Goal: Information Seeking & Learning: Compare options

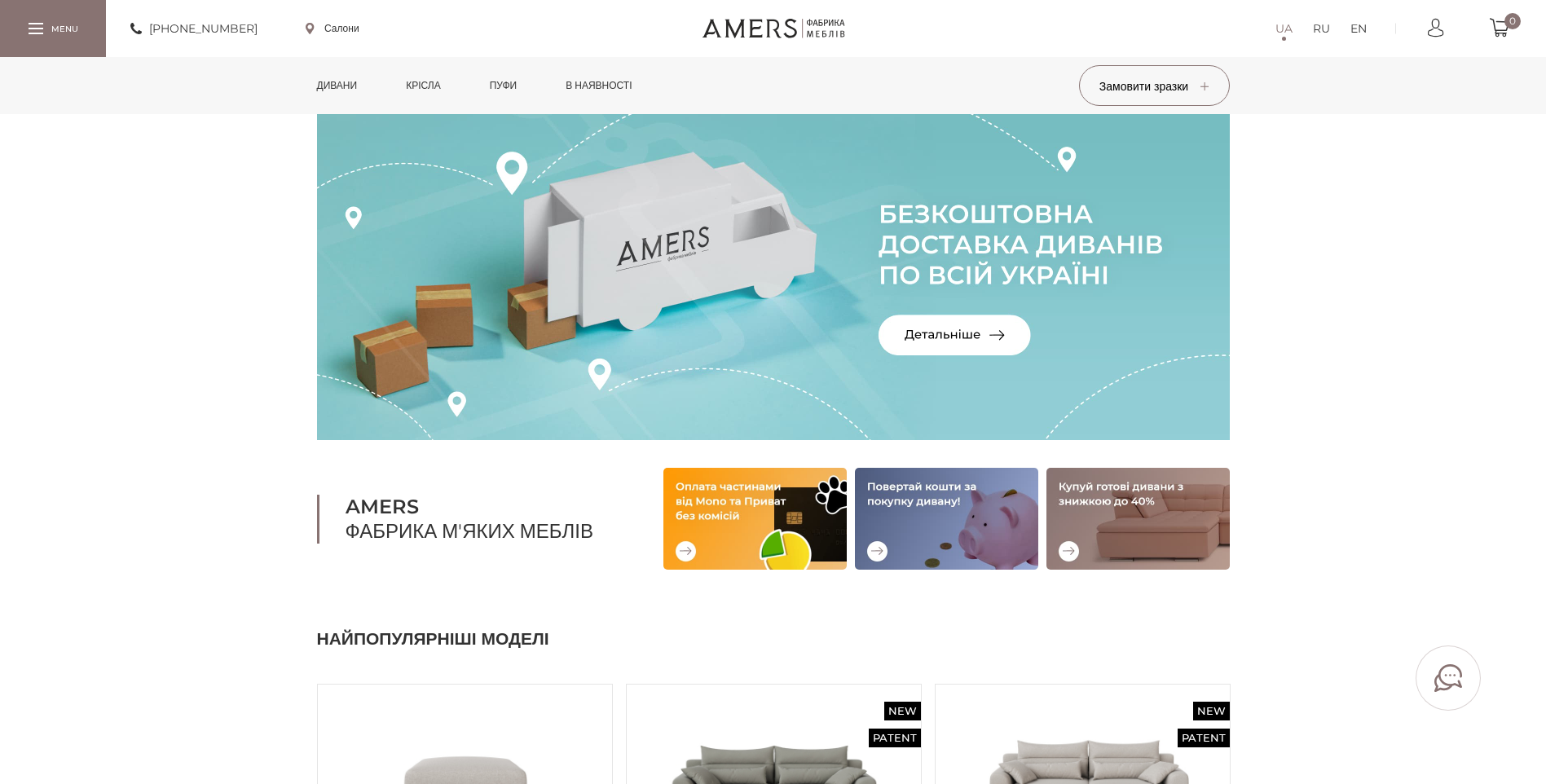
click at [357, 86] on link "Дивани" at bounding box center [337, 85] width 65 height 57
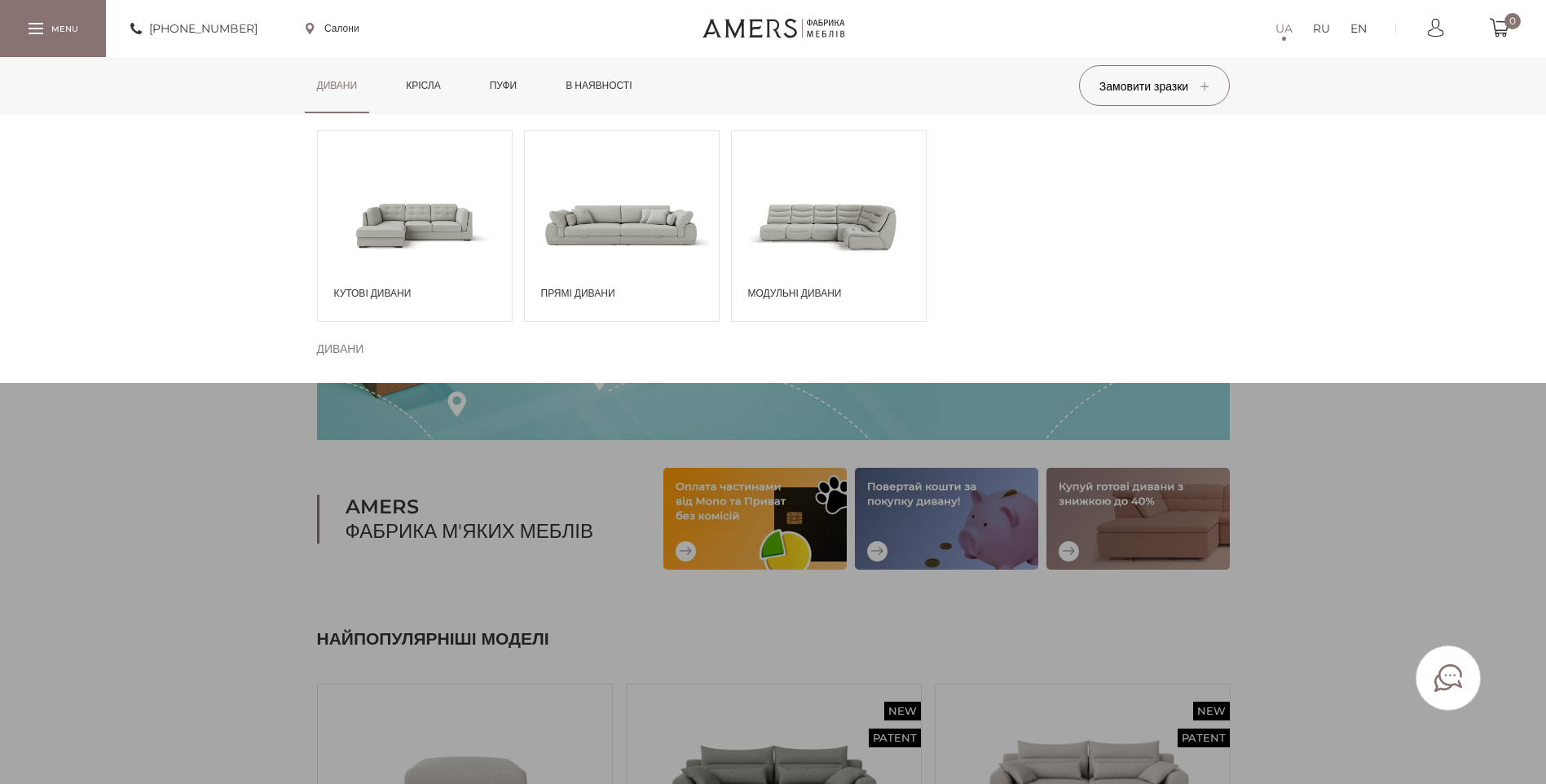
click at [423, 222] on span at bounding box center [415, 224] width 194 height 113
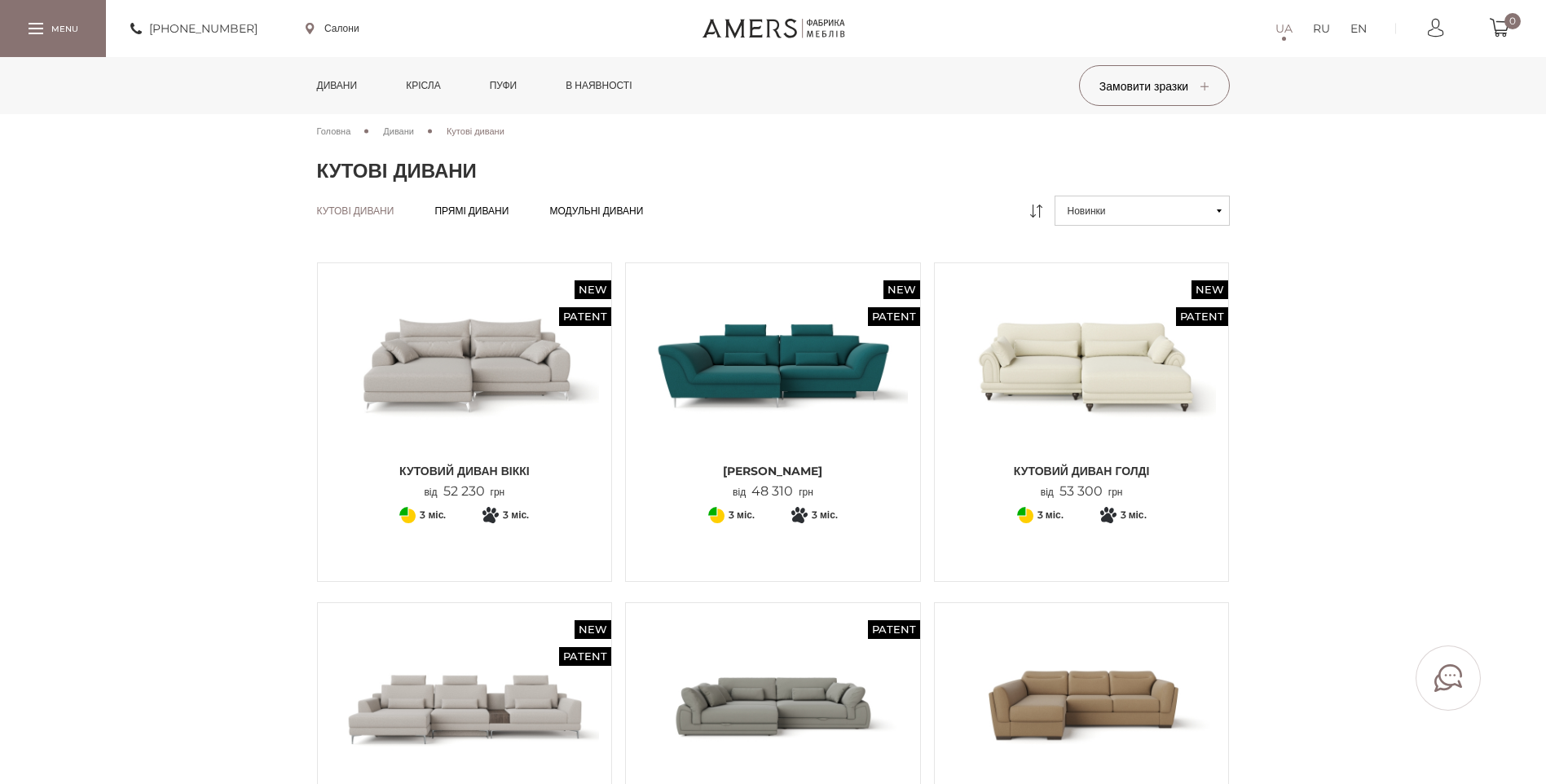
click at [342, 83] on link "Дивани" at bounding box center [337, 85] width 65 height 57
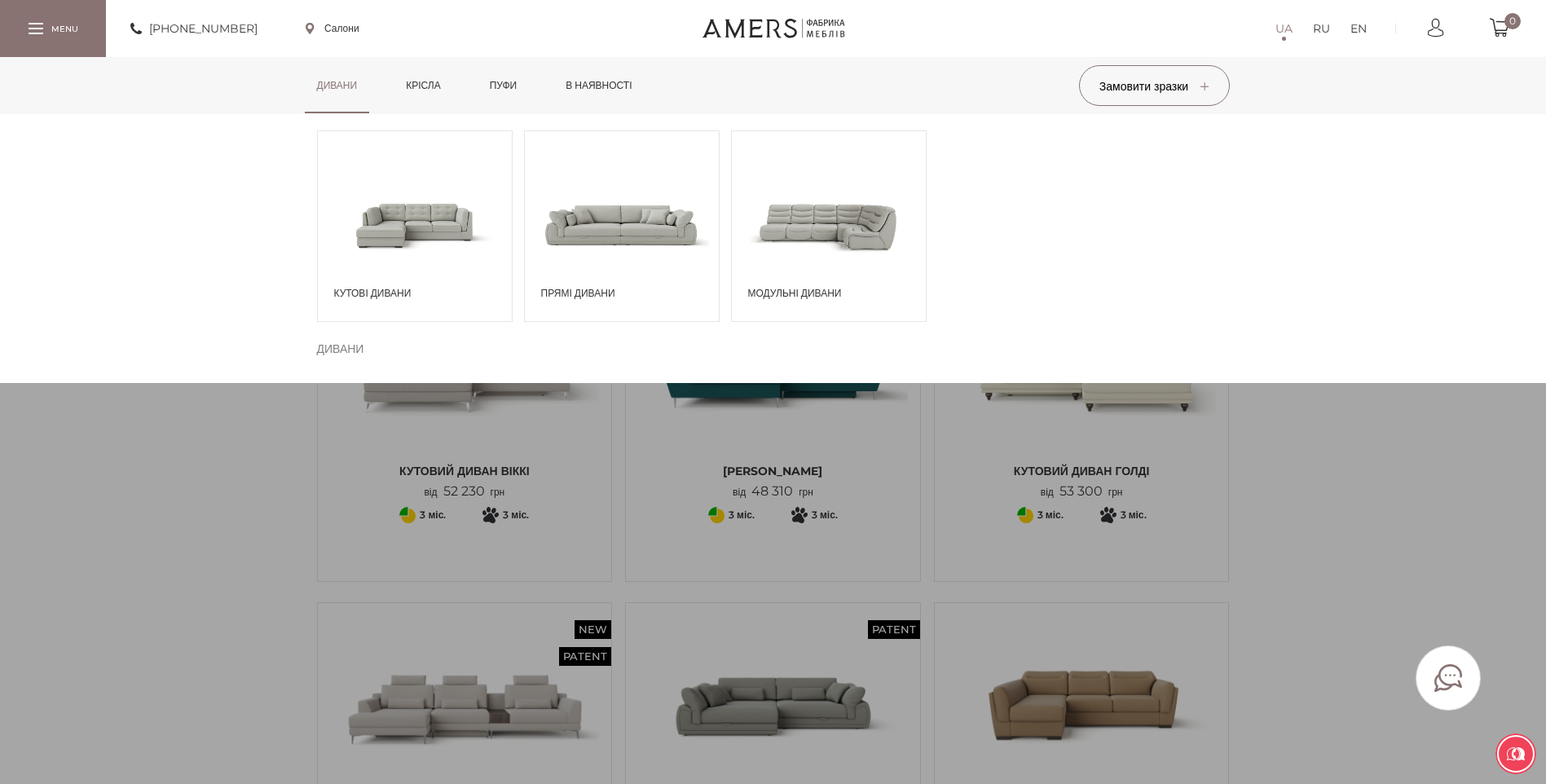
click at [771, 219] on span at bounding box center [829, 224] width 194 height 113
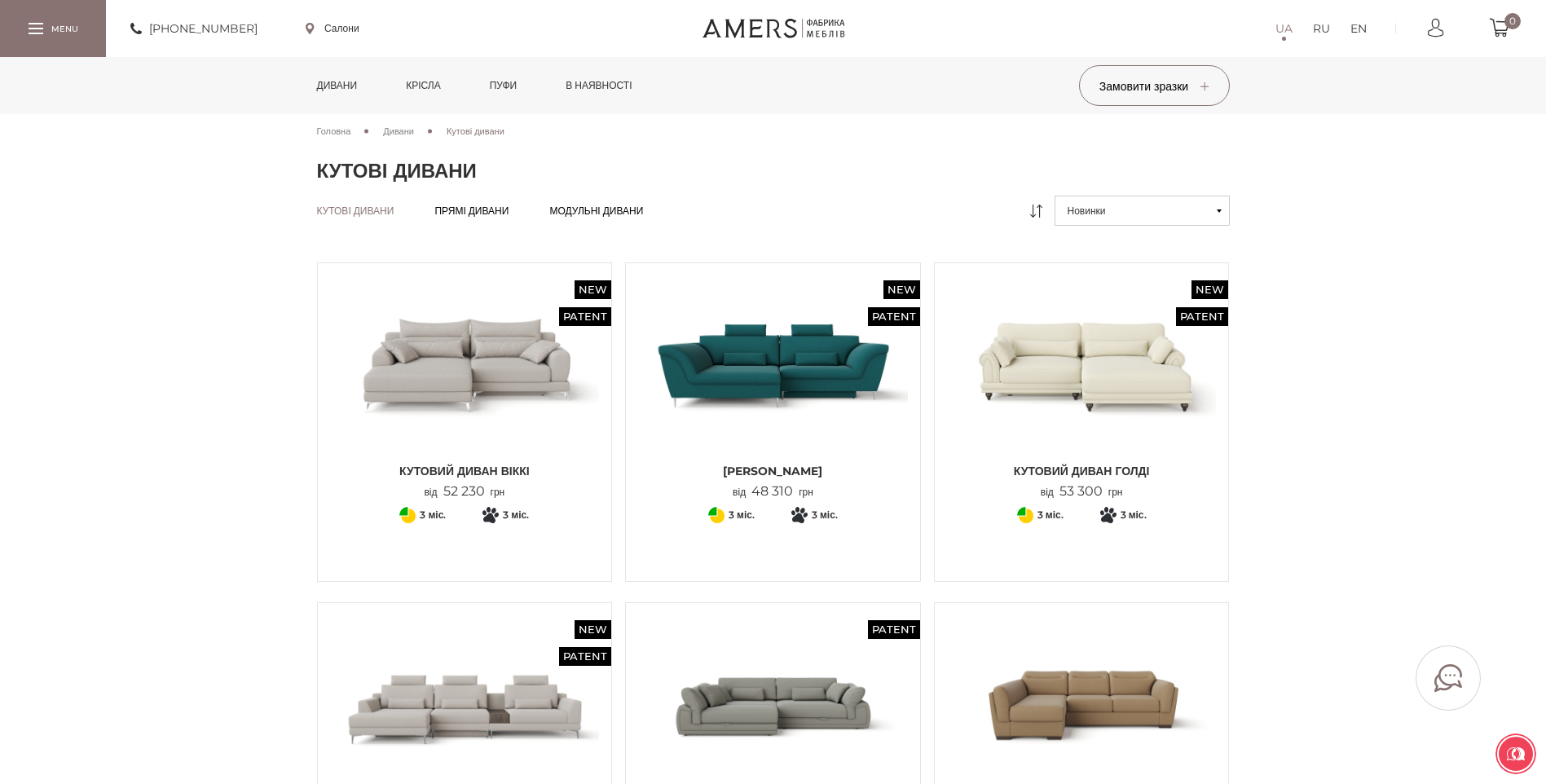
click at [352, 81] on link "Дивани" at bounding box center [337, 85] width 65 height 57
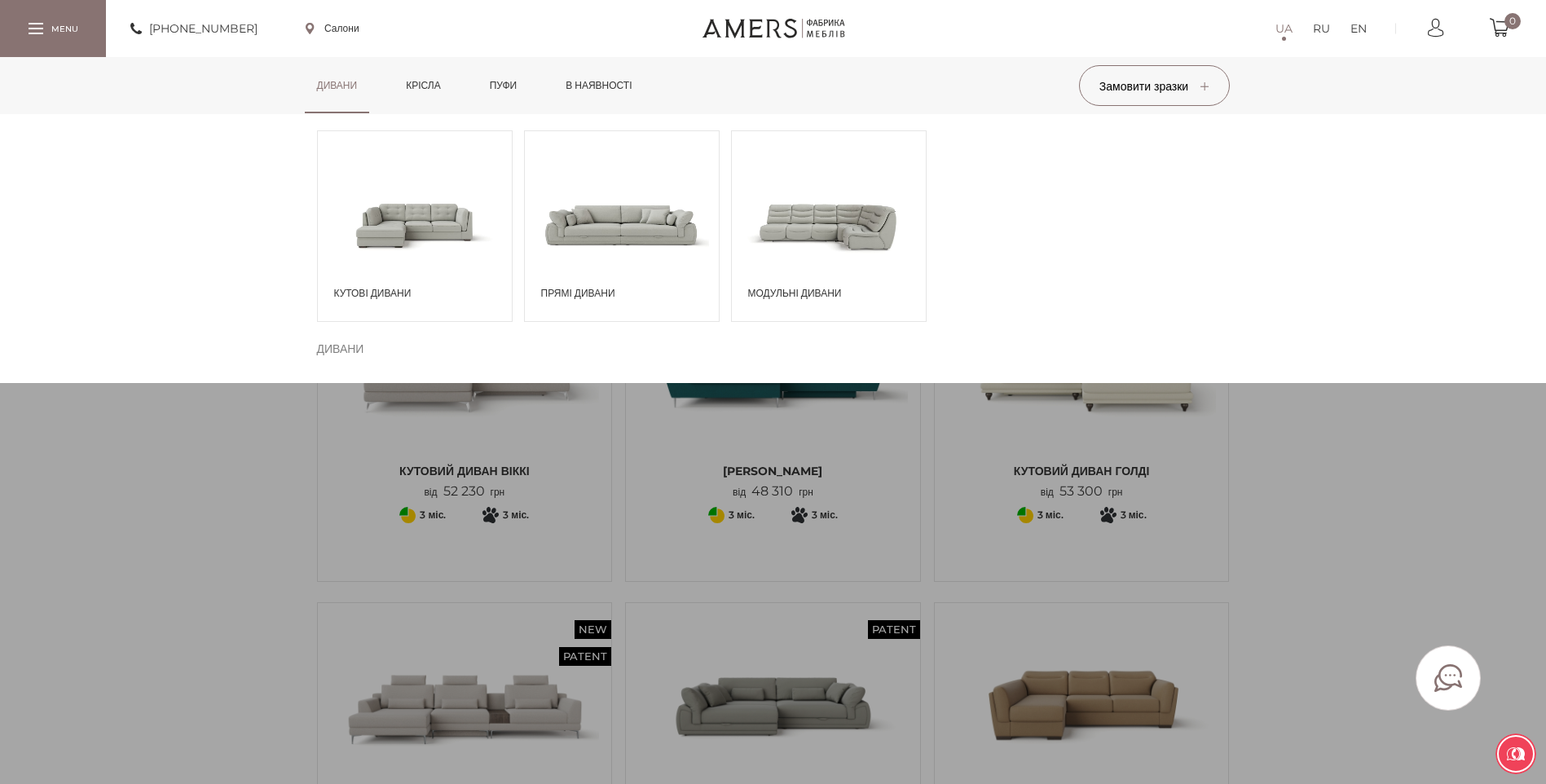
click at [825, 222] on span at bounding box center [829, 224] width 194 height 113
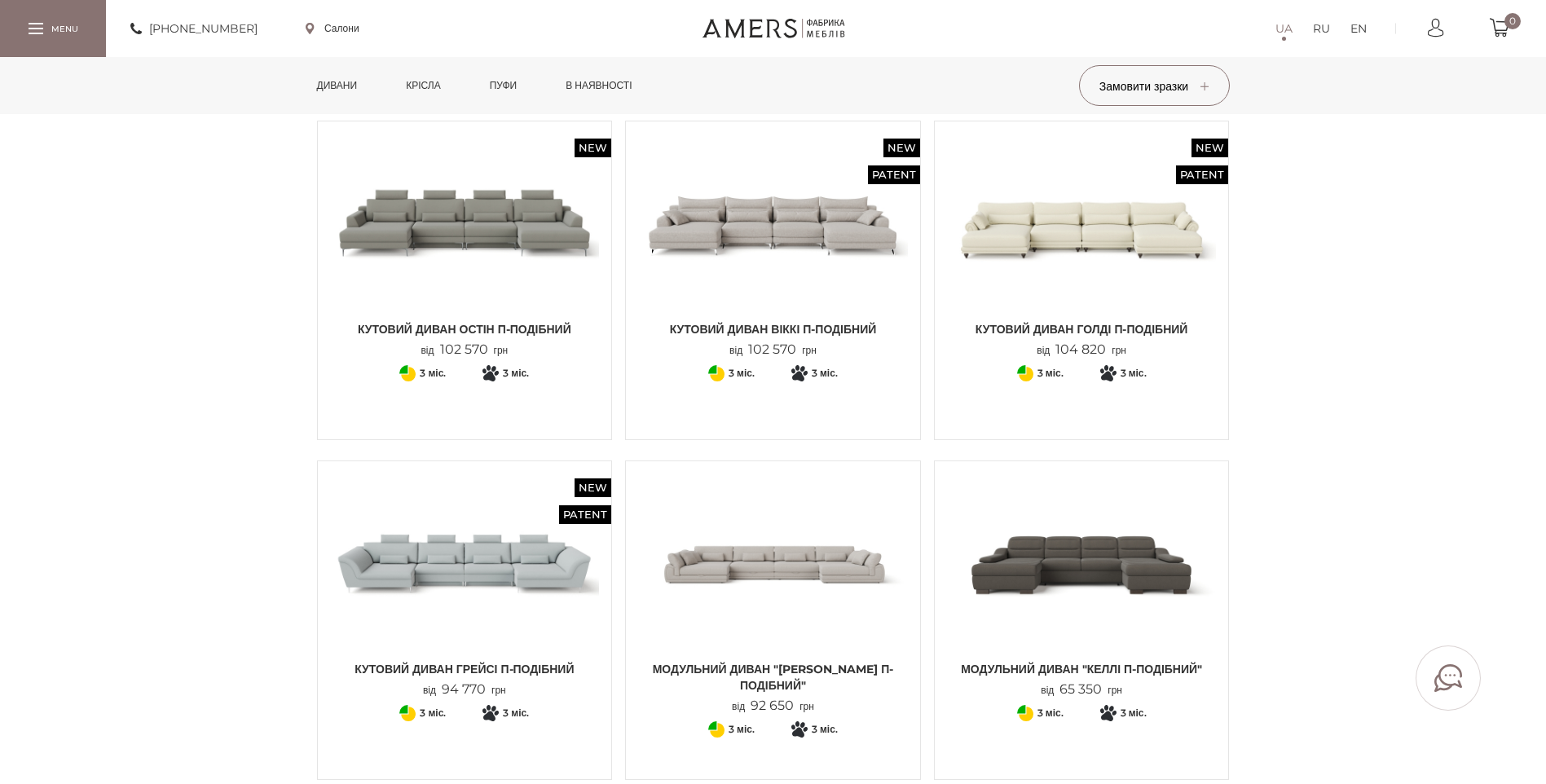
scroll to position [163, 0]
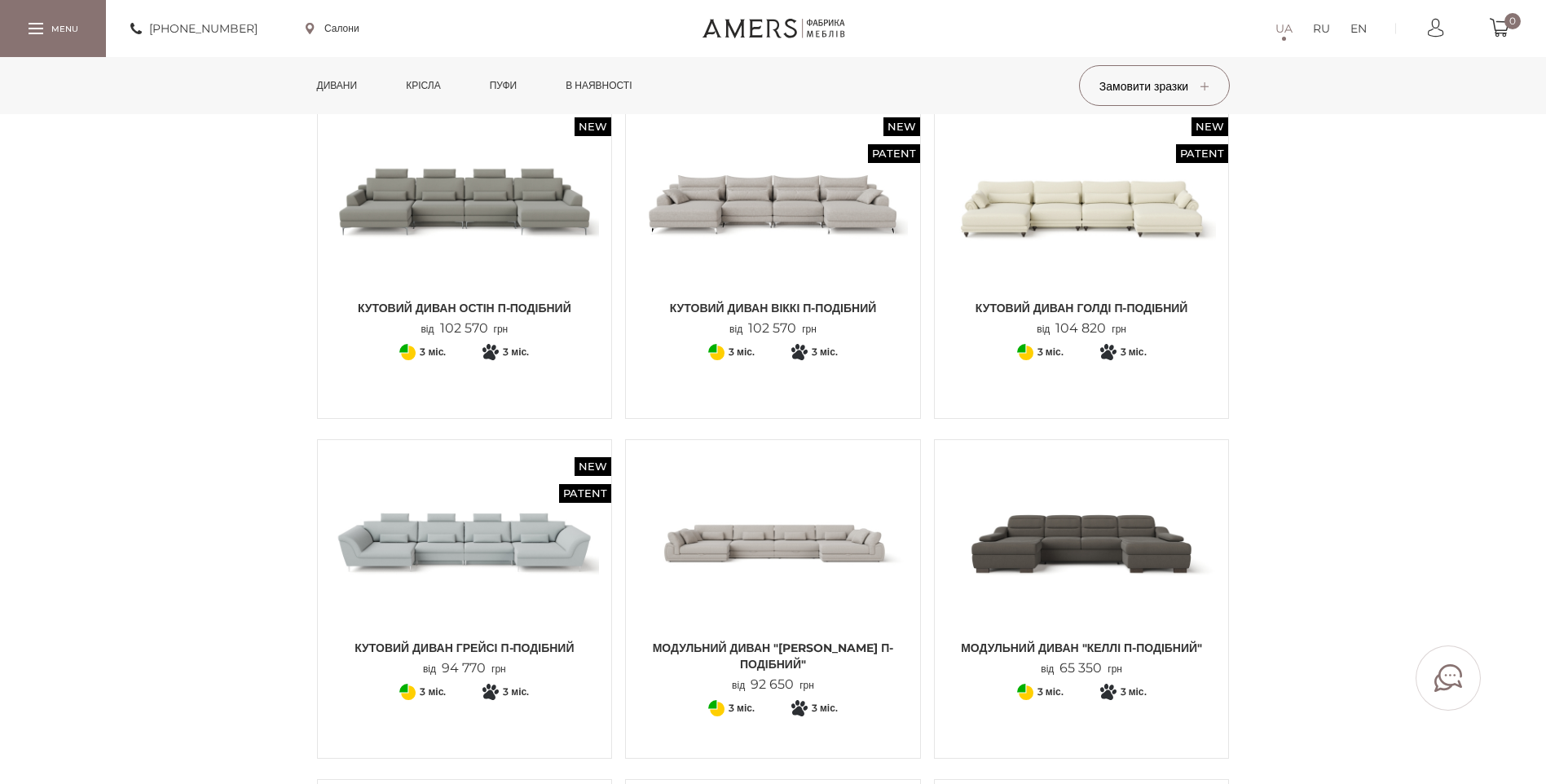
click at [1083, 226] on img at bounding box center [1082, 201] width 269 height 179
click at [744, 209] on img at bounding box center [773, 201] width 269 height 179
click at [441, 195] on img at bounding box center [464, 201] width 269 height 179
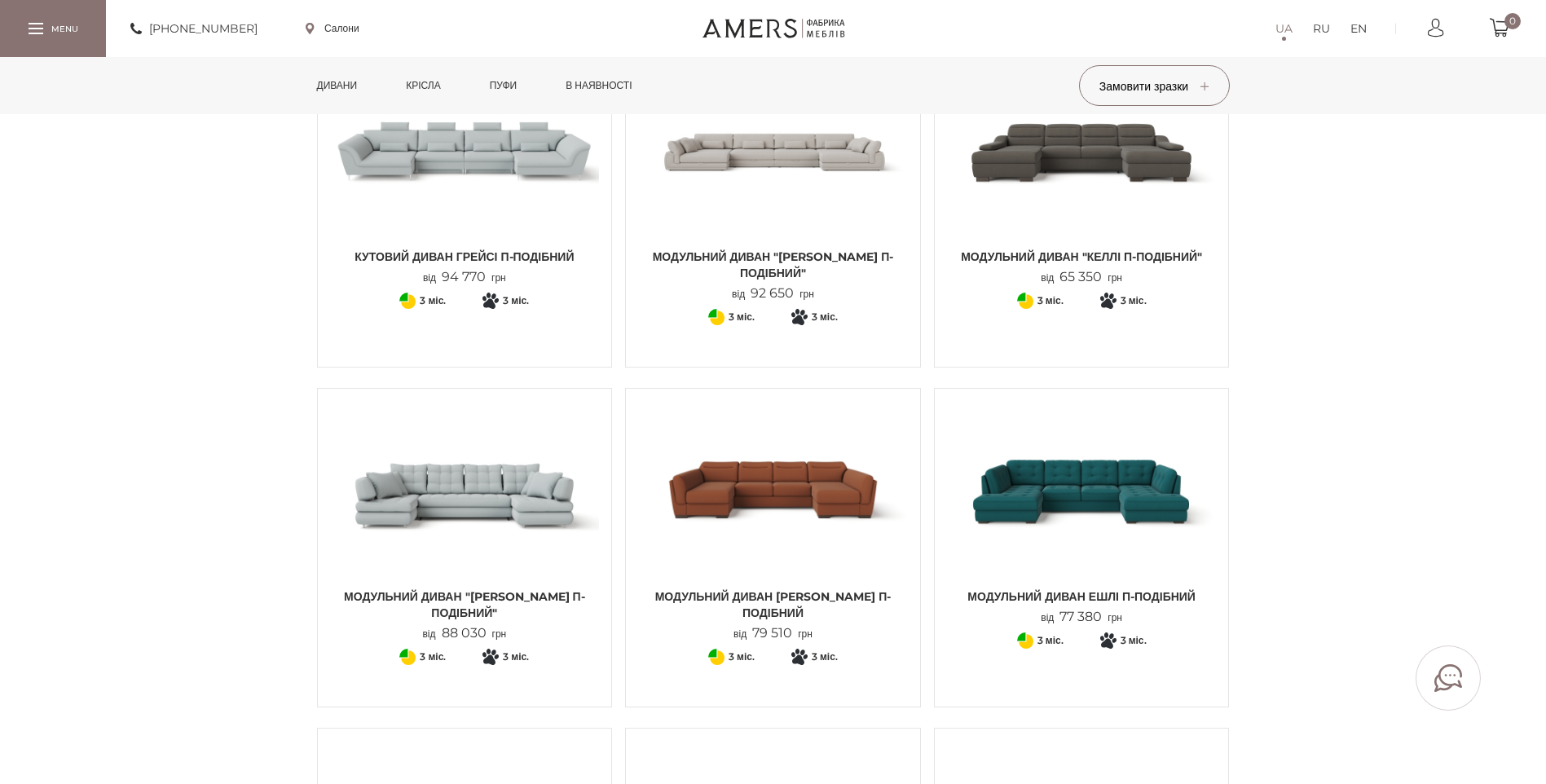
scroll to position [570, 0]
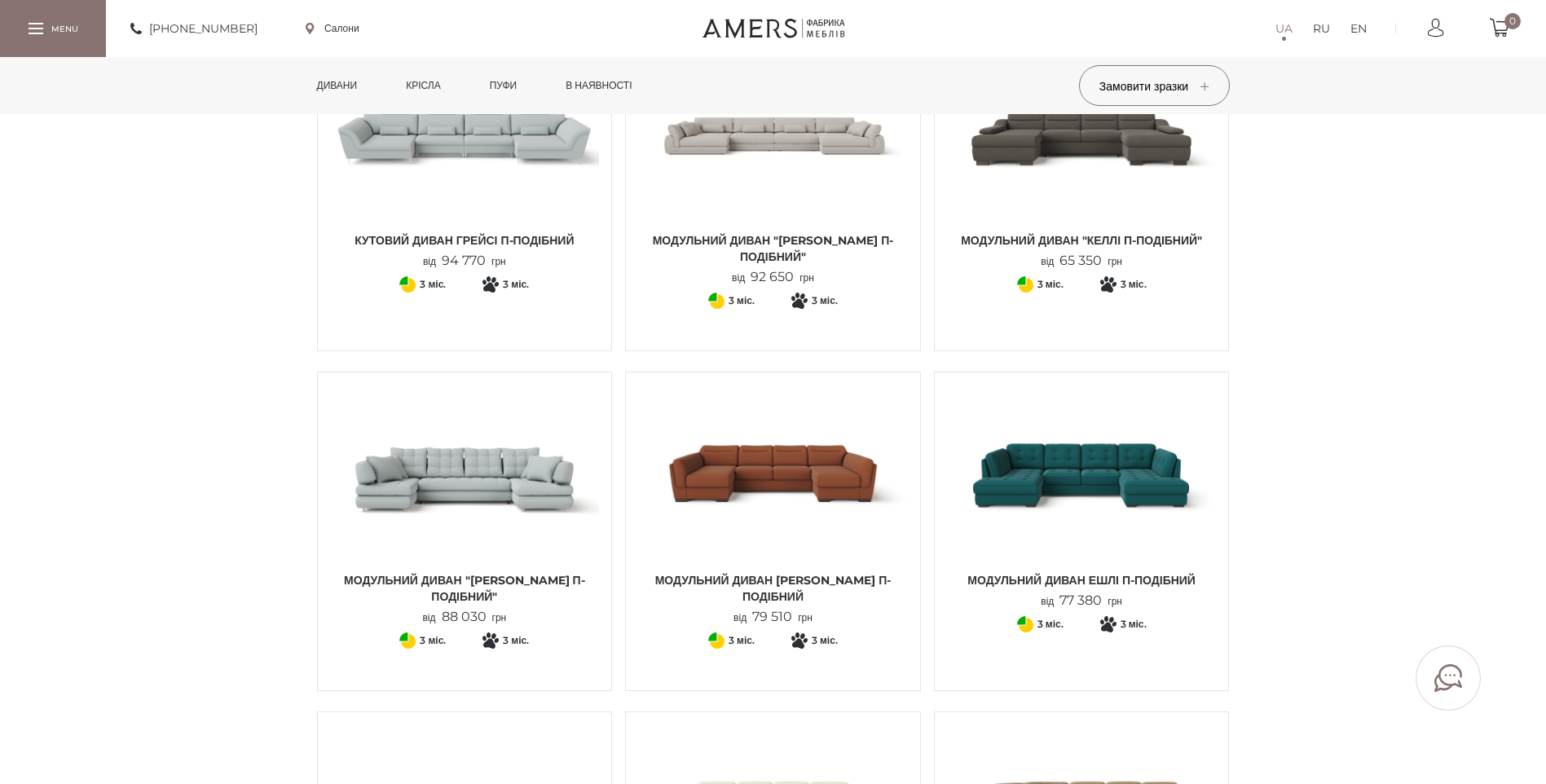
click at [826, 165] on img at bounding box center [773, 134] width 269 height 179
click at [479, 139] on img at bounding box center [464, 134] width 269 height 179
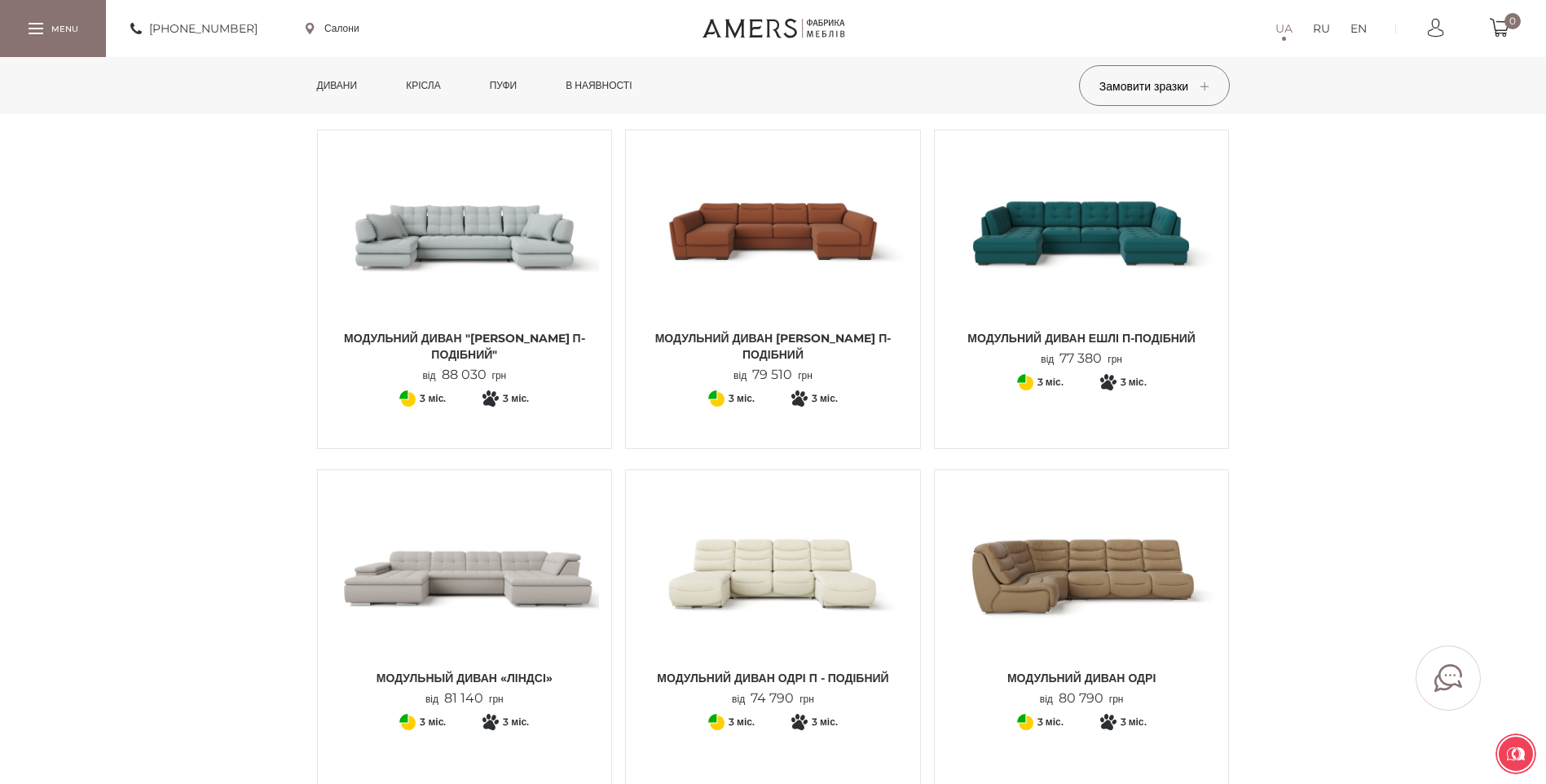
scroll to position [978, 0]
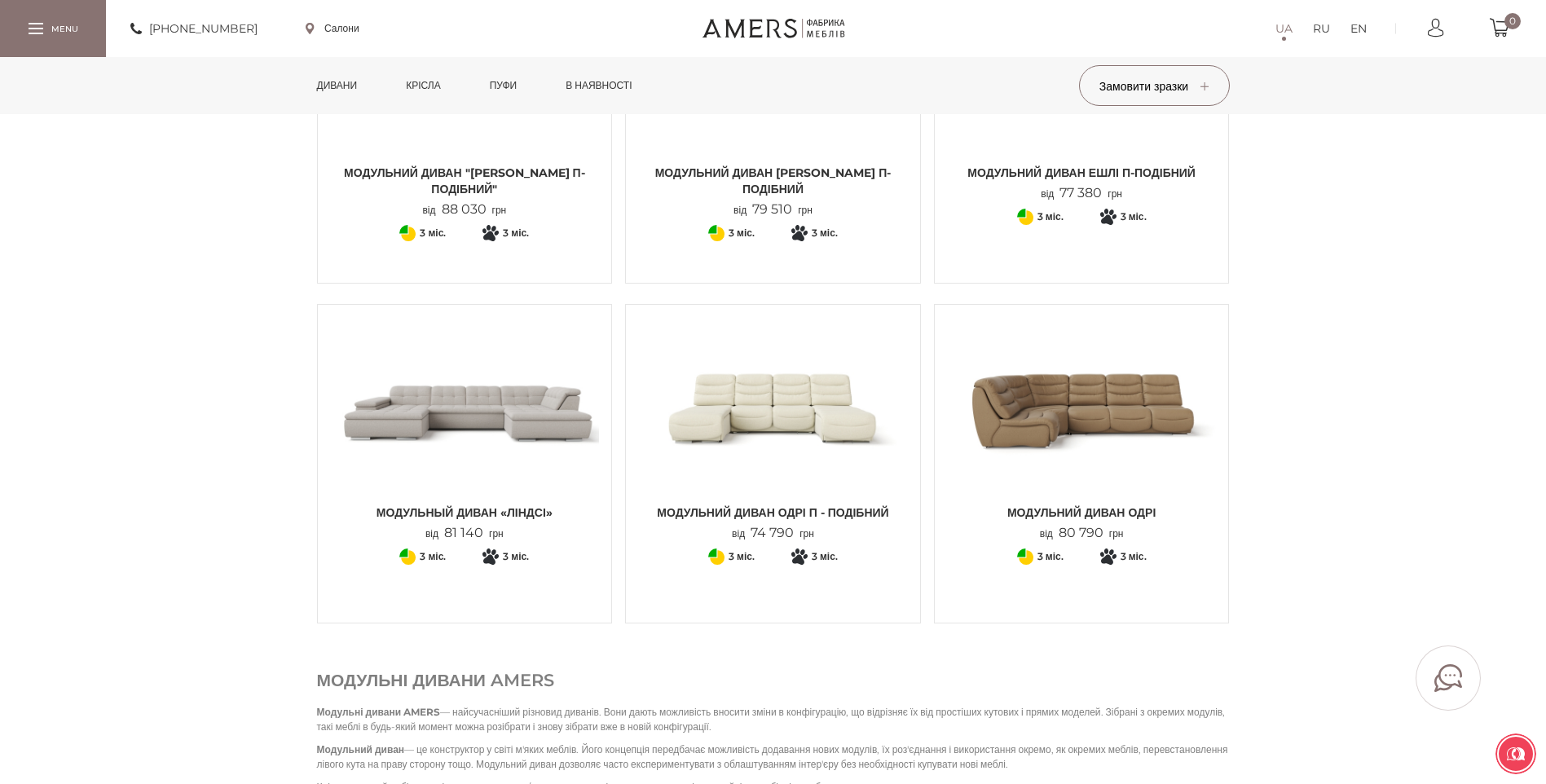
click at [482, 410] on img at bounding box center [464, 406] width 269 height 179
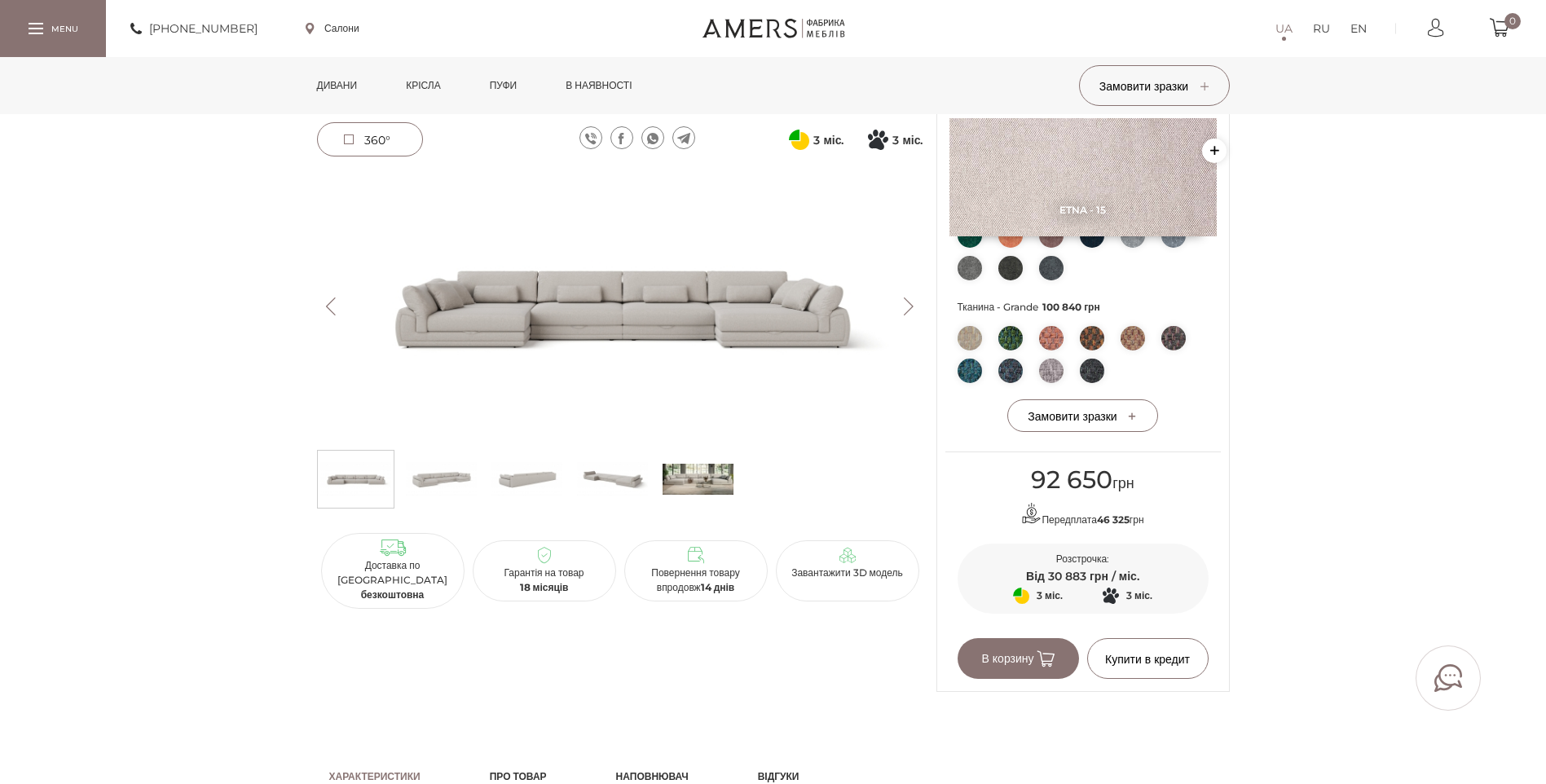
scroll to position [489, 0]
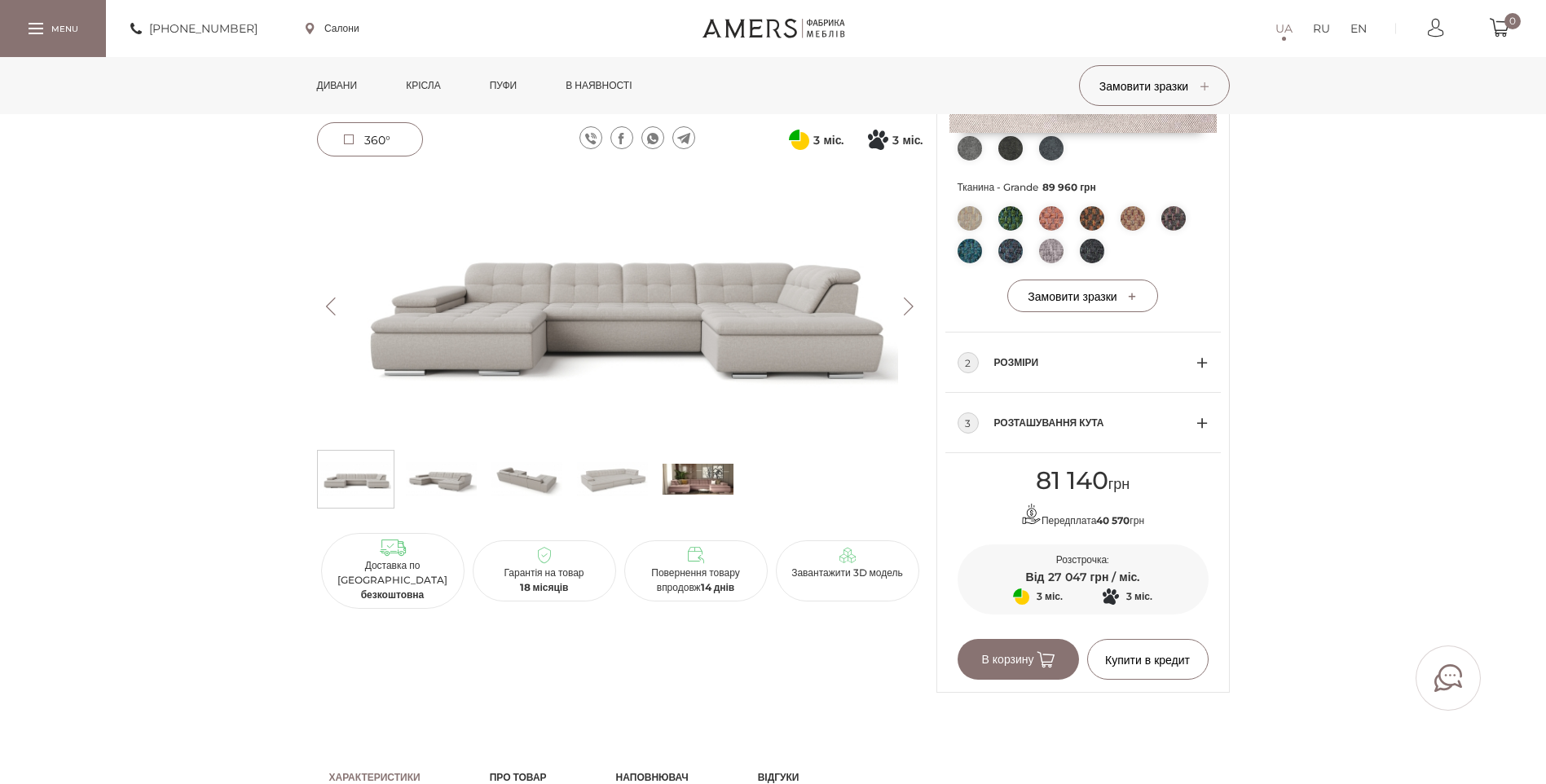
scroll to position [814, 0]
click at [613, 341] on img at bounding box center [620, 306] width 606 height 270
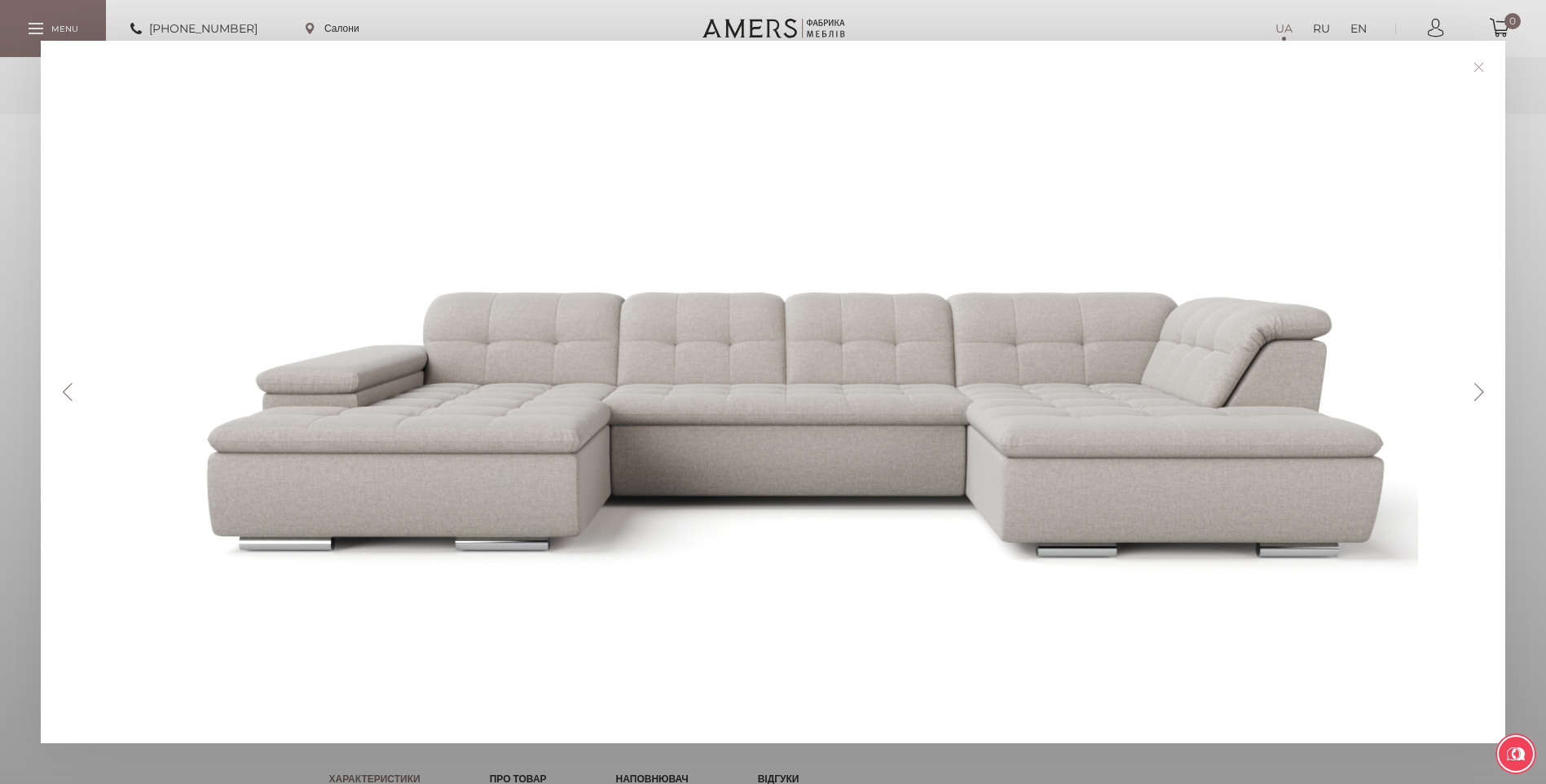
click at [1479, 392] on button "Next" at bounding box center [1479, 392] width 29 height 17
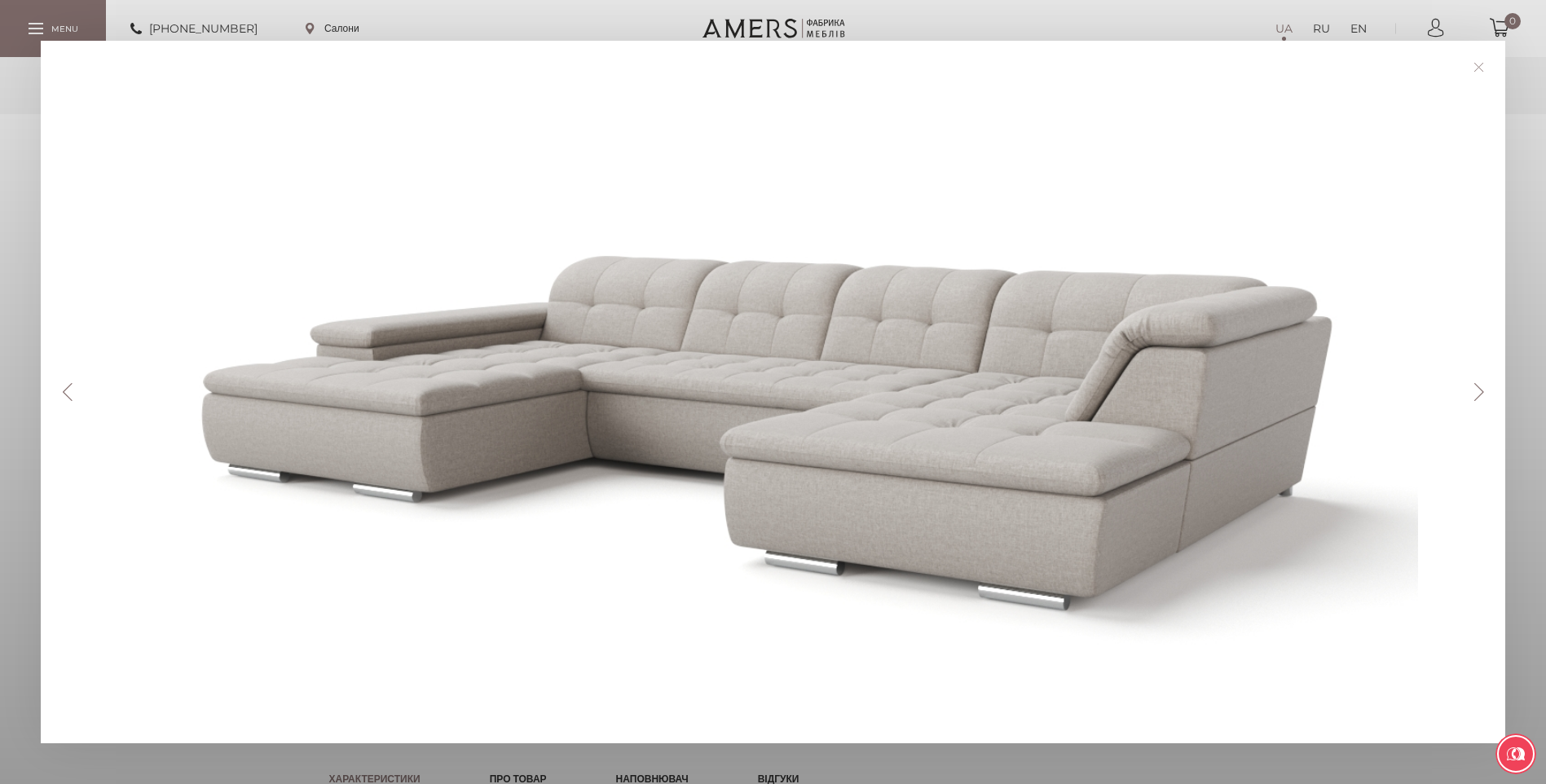
click at [1480, 392] on button "Next" at bounding box center [1479, 392] width 29 height 17
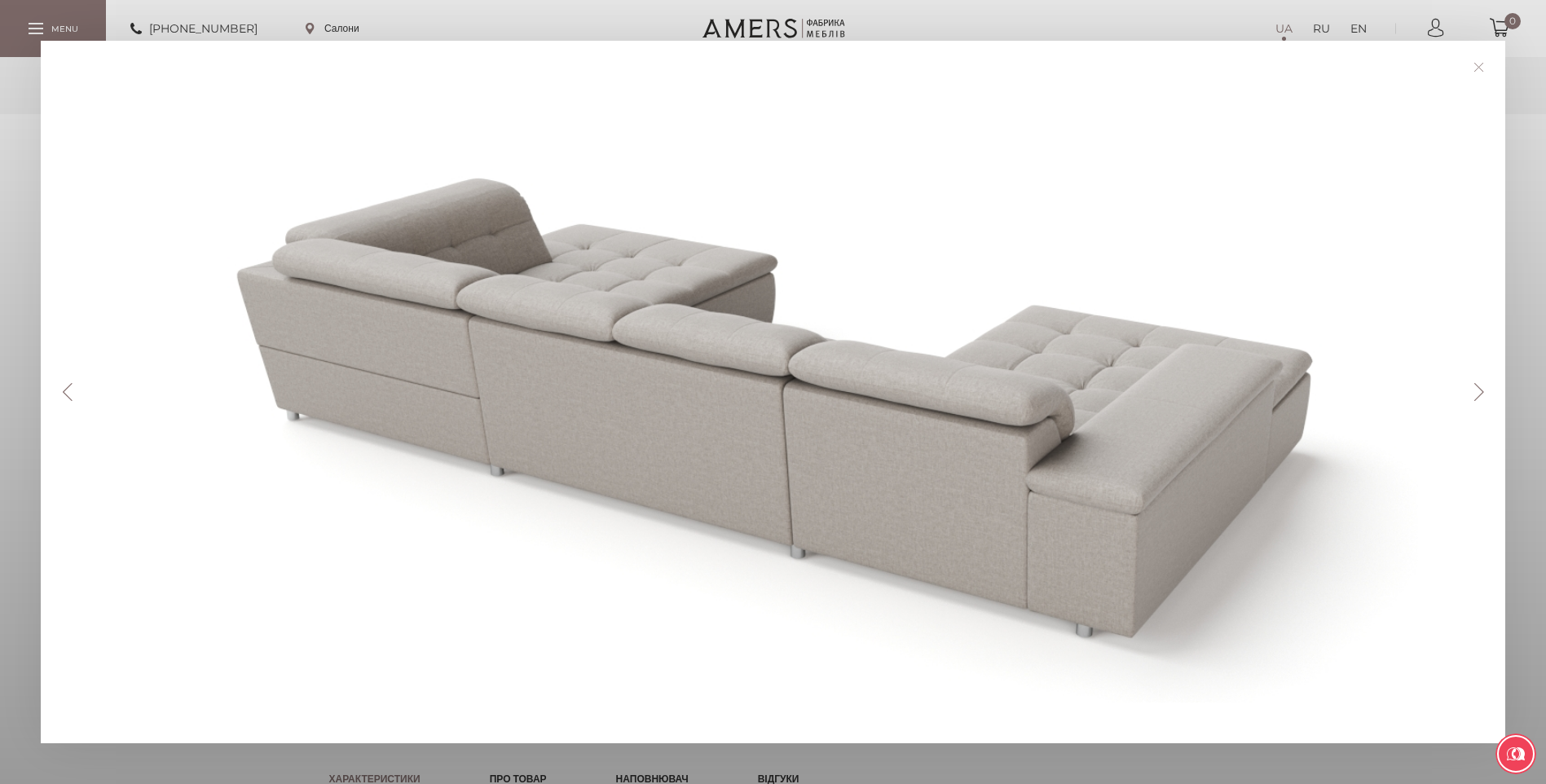
click at [1480, 392] on button "Next" at bounding box center [1479, 392] width 29 height 17
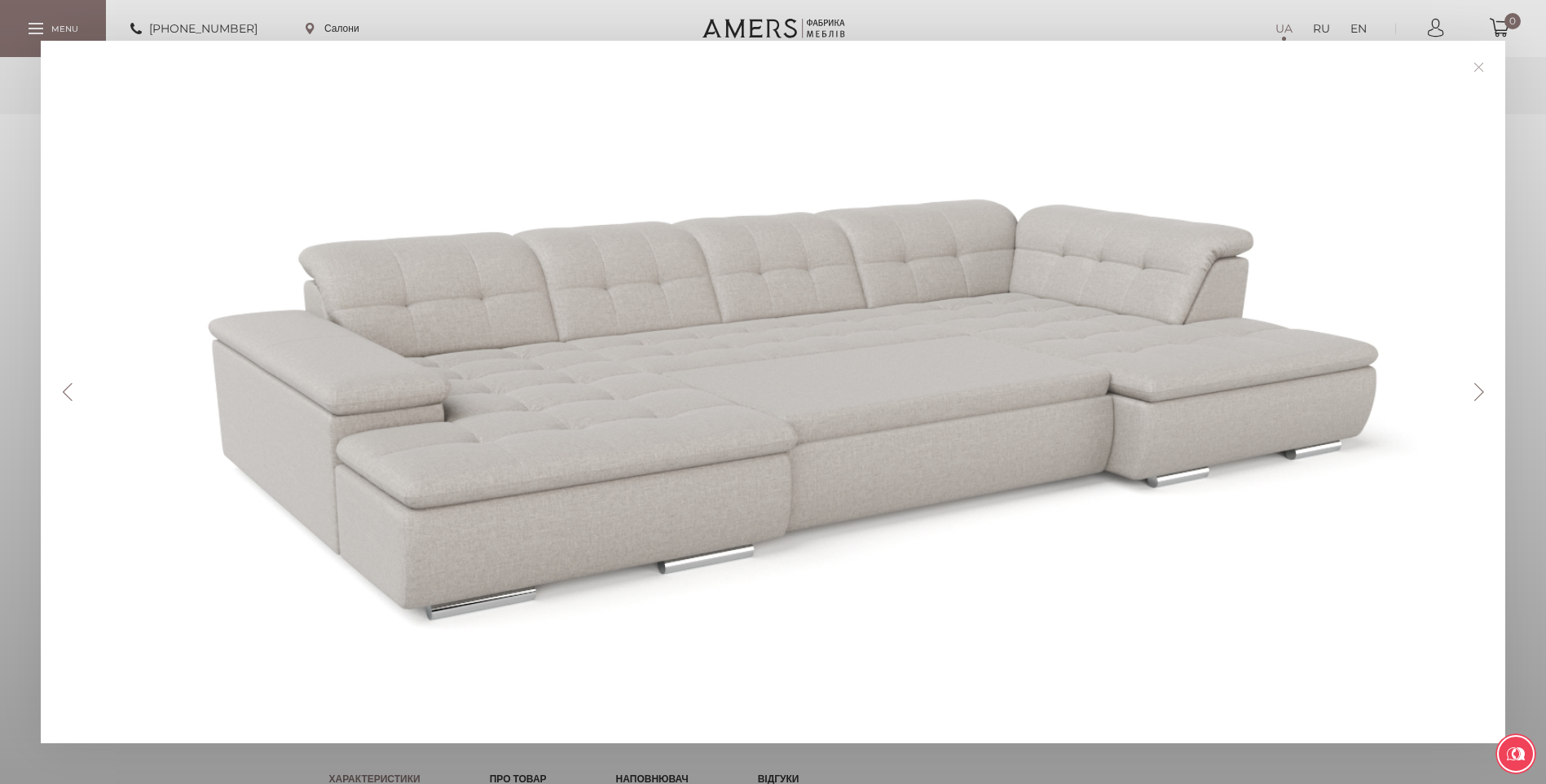
click at [1480, 392] on button "Next" at bounding box center [1479, 392] width 29 height 17
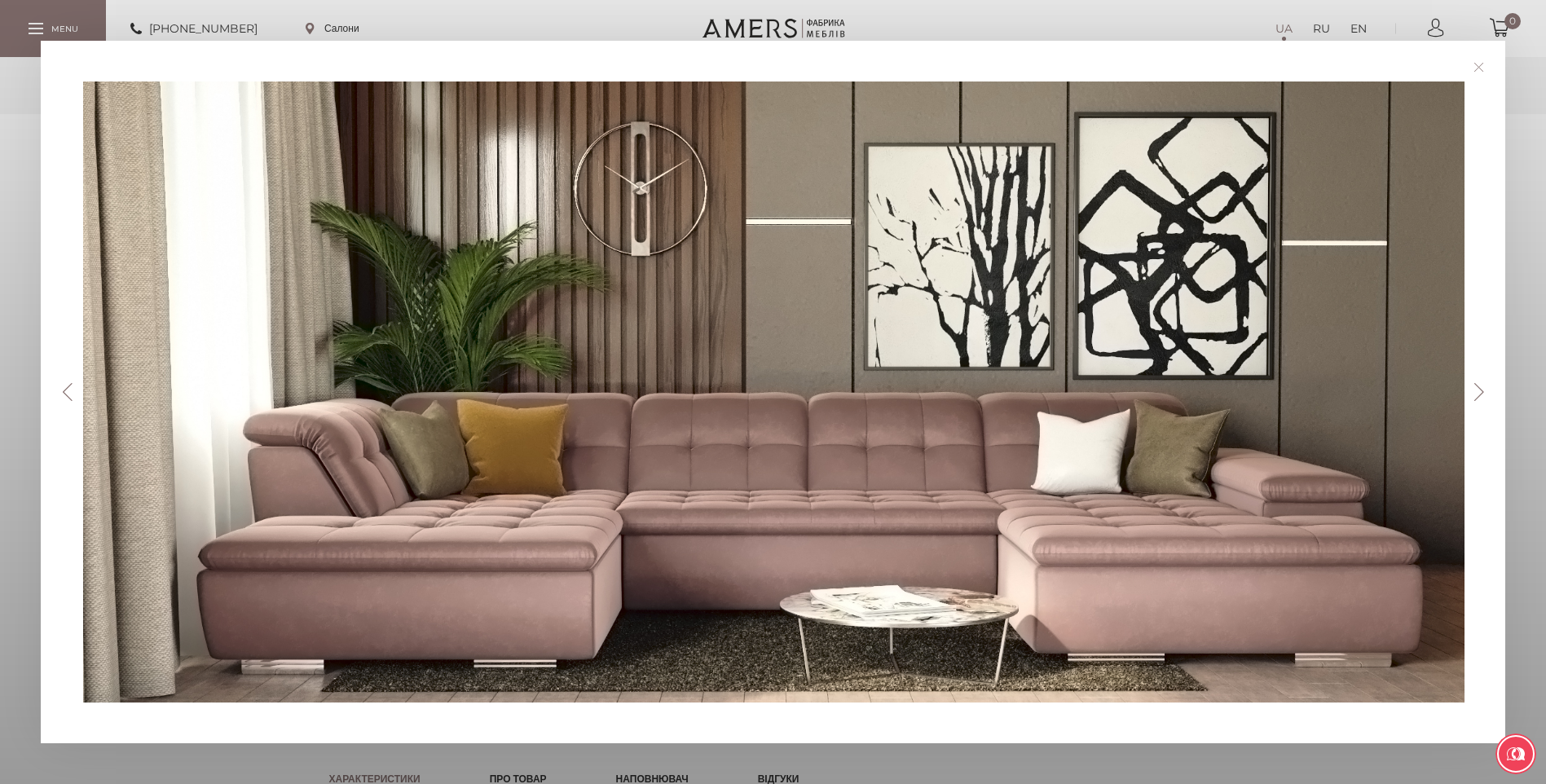
click at [1480, 392] on button "Next" at bounding box center [1479, 392] width 29 height 17
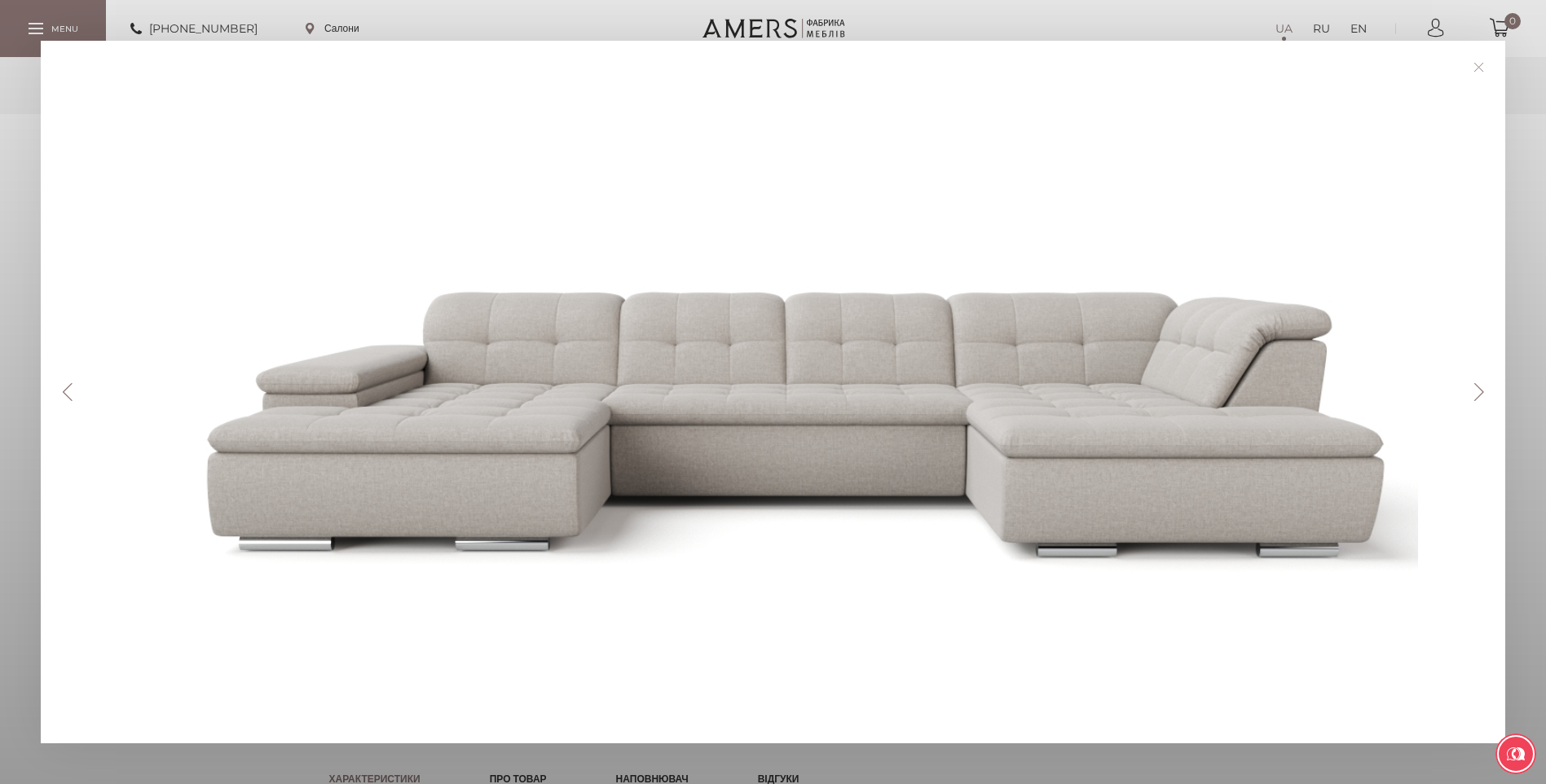
click at [1480, 392] on button "Next" at bounding box center [1479, 392] width 29 height 17
